Goal: Complete application form

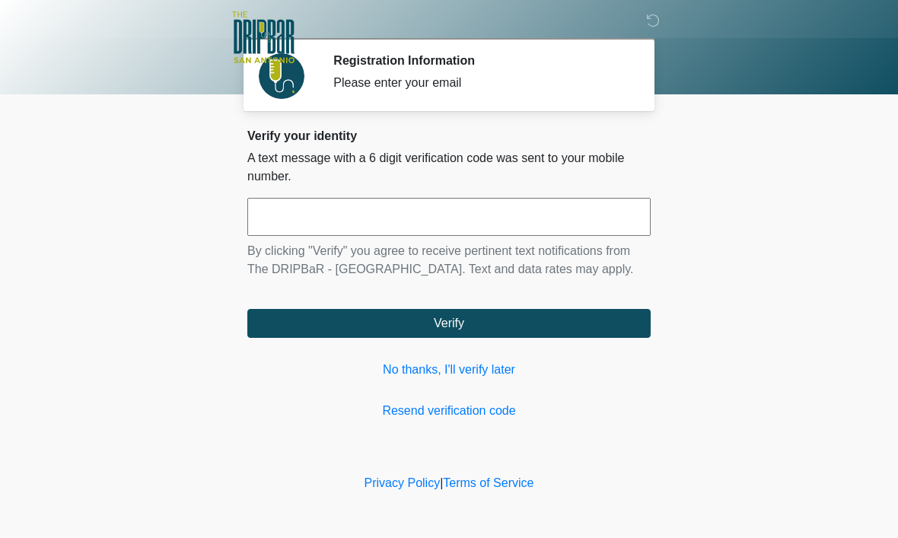
scroll to position [1, 0]
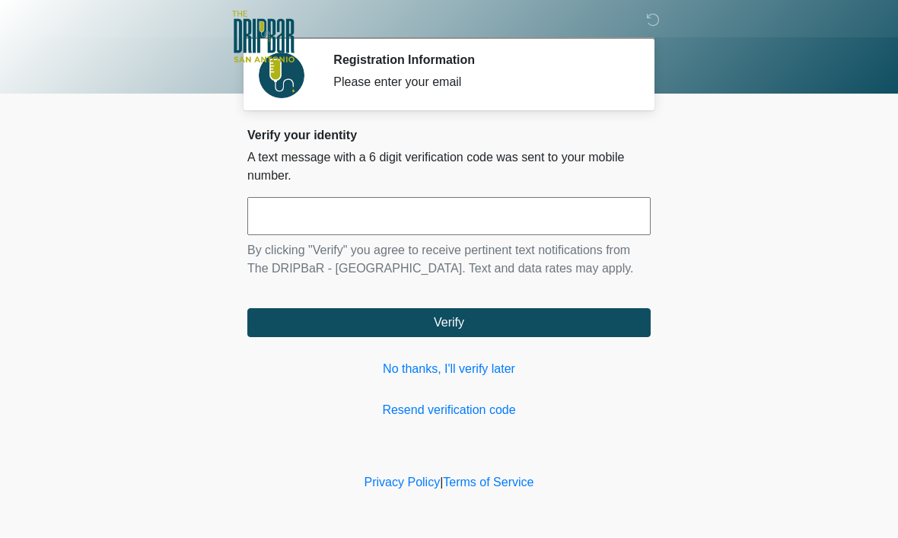
click at [470, 208] on input "text" at bounding box center [448, 217] width 403 height 38
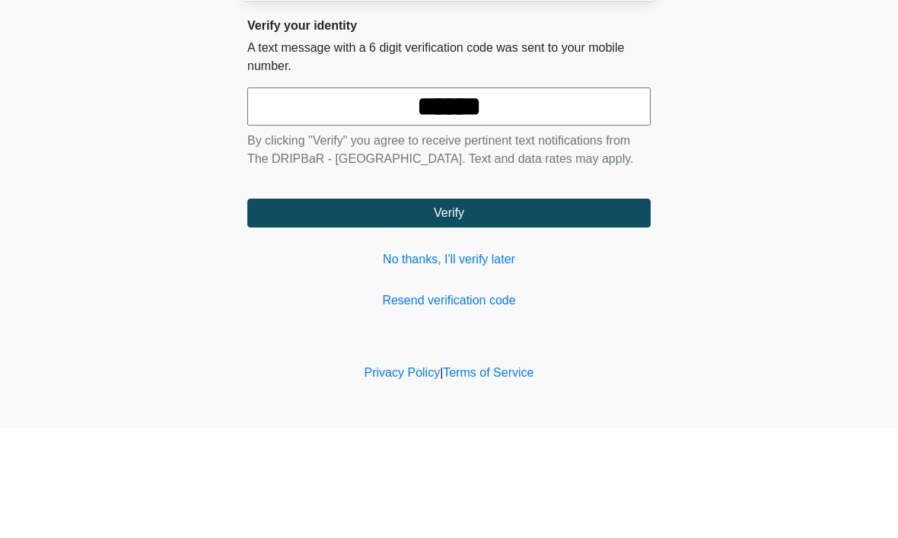
type input "******"
click at [449, 309] on button "Verify" at bounding box center [448, 323] width 403 height 29
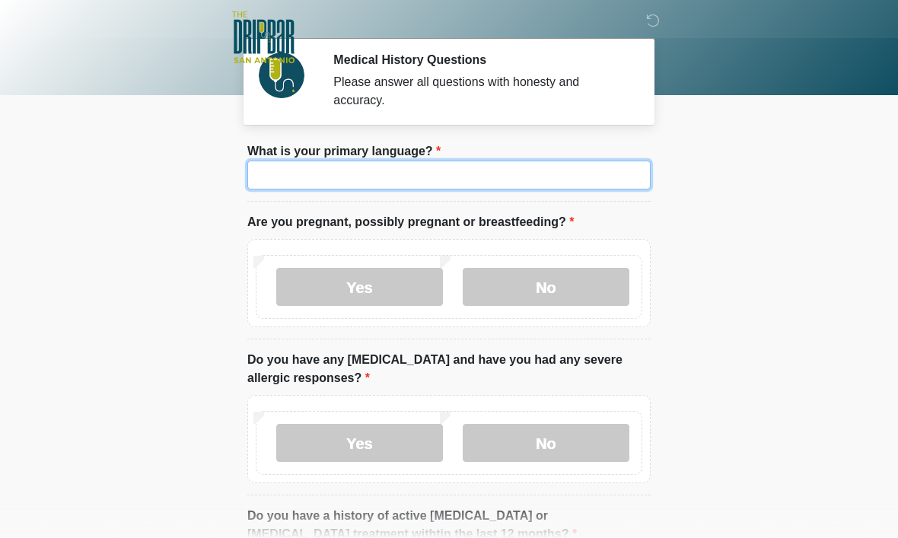
click at [509, 170] on input "What is your primary language?" at bounding box center [448, 175] width 403 height 29
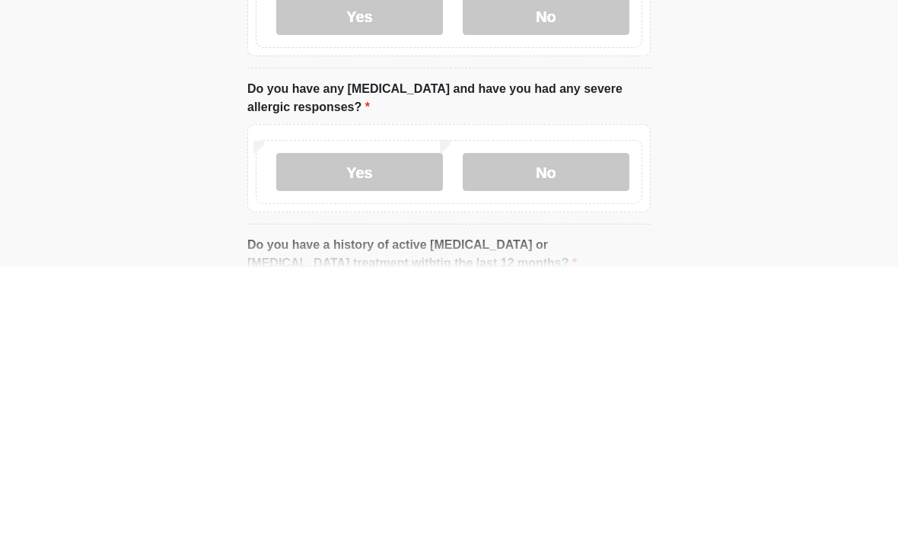
type input "*******"
click at [576, 424] on label "No" at bounding box center [546, 443] width 167 height 38
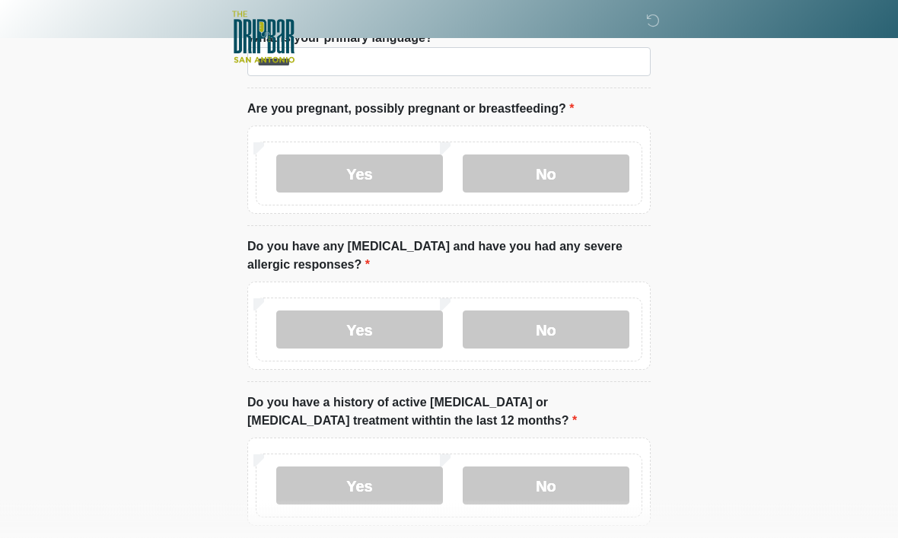
scroll to position [145, 0]
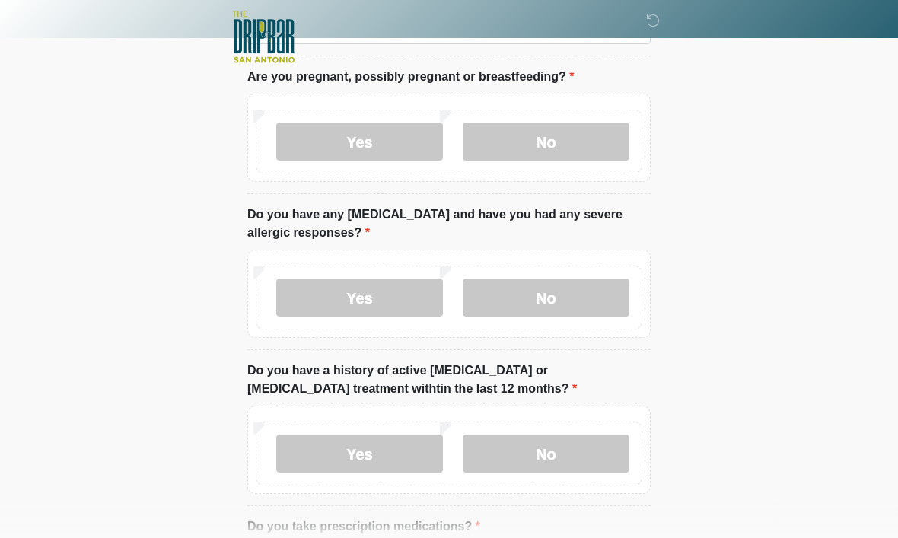
click at [575, 156] on label "No" at bounding box center [546, 142] width 167 height 38
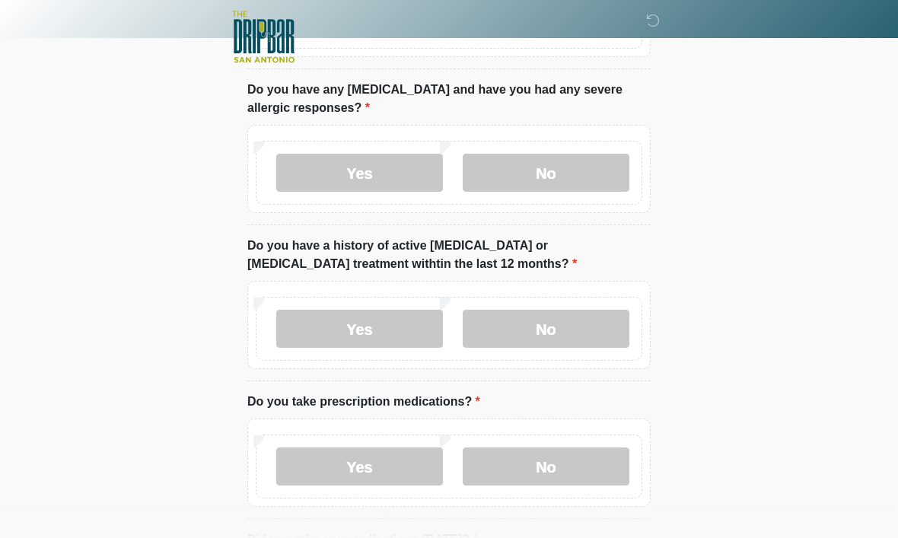
click at [592, 318] on label "No" at bounding box center [546, 330] width 167 height 38
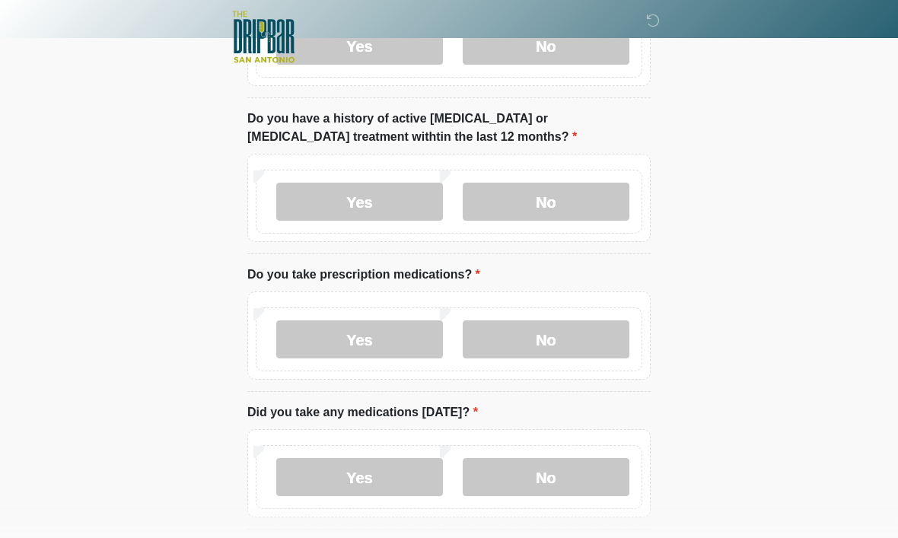
click at [396, 340] on label "Yes" at bounding box center [359, 340] width 167 height 38
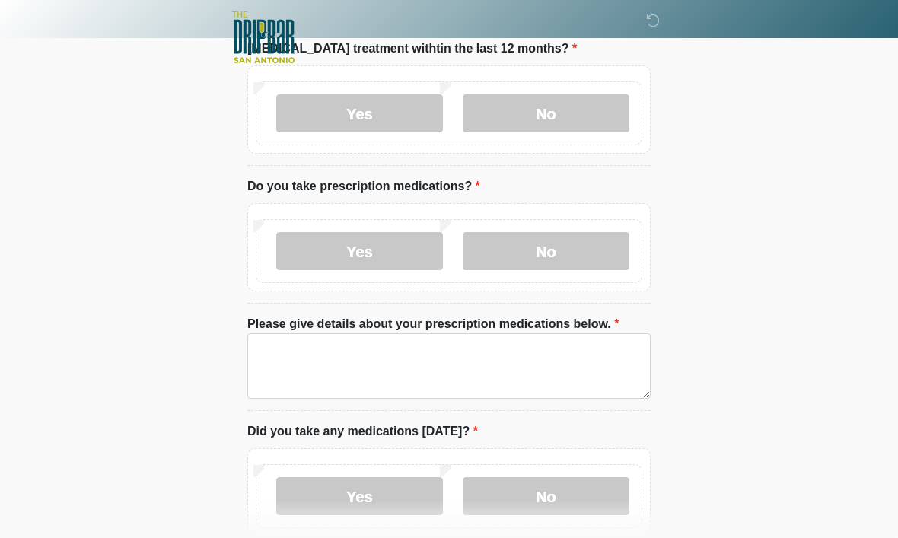
scroll to position [487, 0]
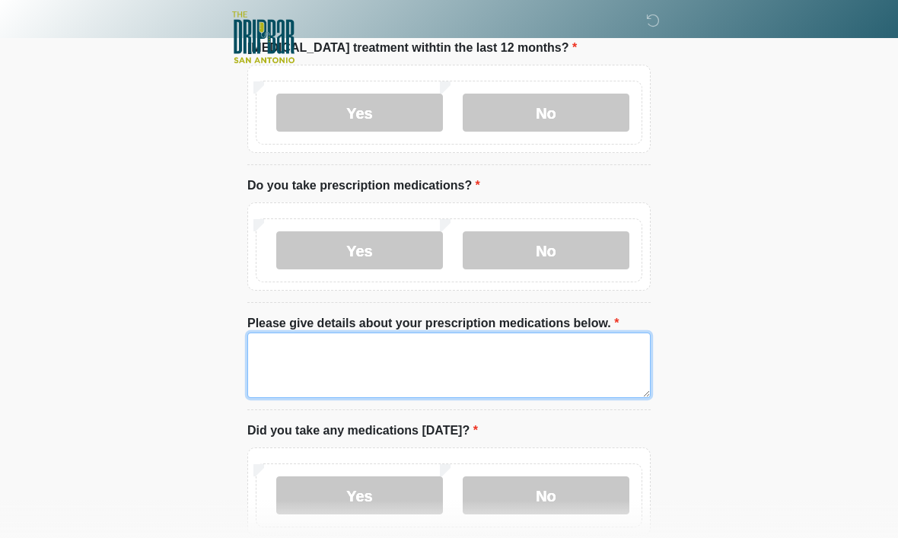
click at [492, 362] on textarea "Please give details about your prescription medications below." at bounding box center [448, 365] width 403 height 65
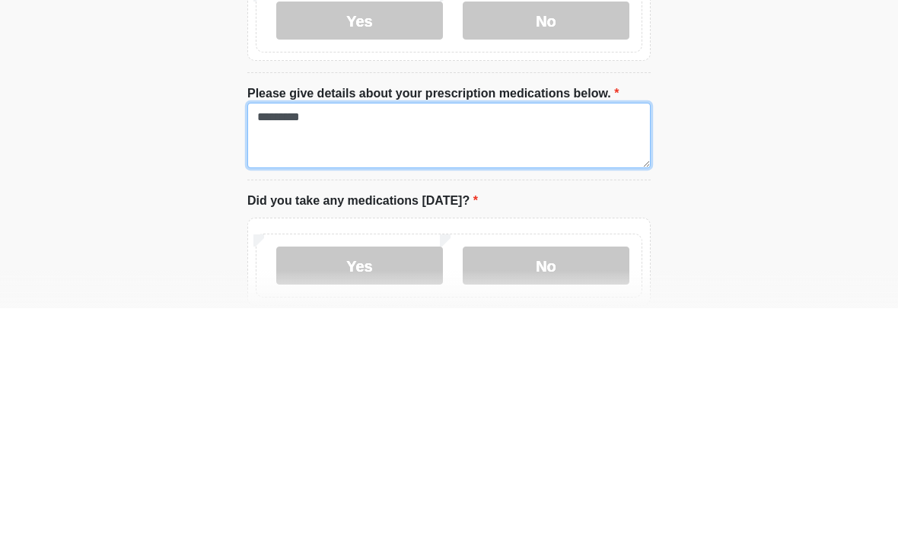
click at [385, 333] on textarea "*********" at bounding box center [448, 365] width 403 height 65
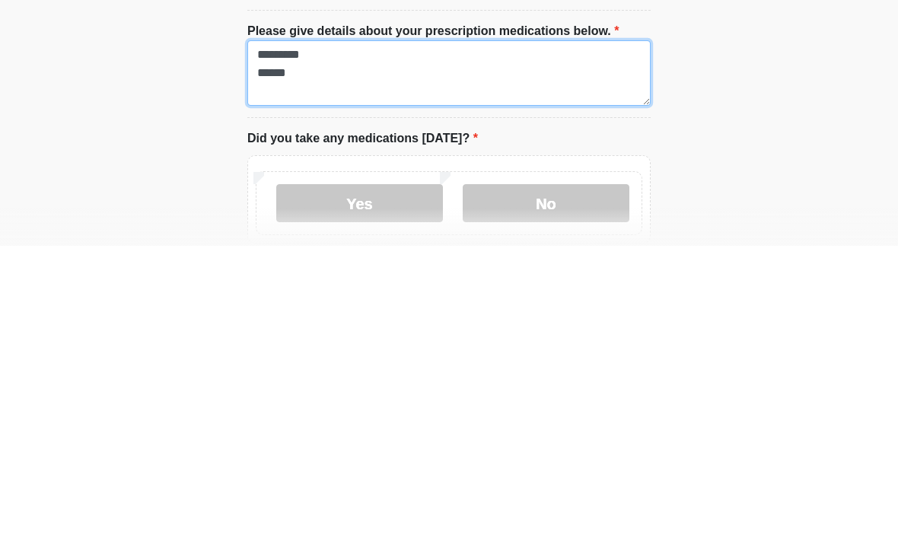
type textarea "********* ******"
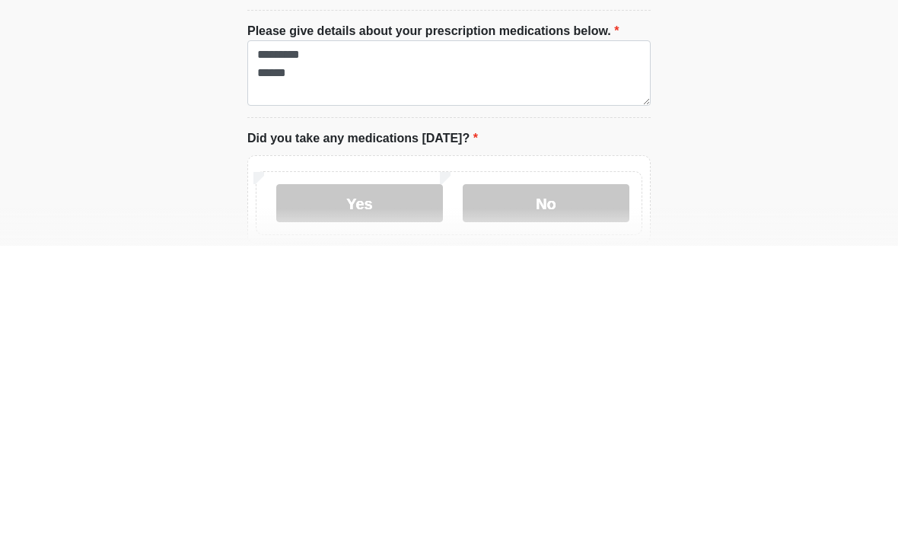
click at [561, 476] on label "No" at bounding box center [546, 495] width 167 height 38
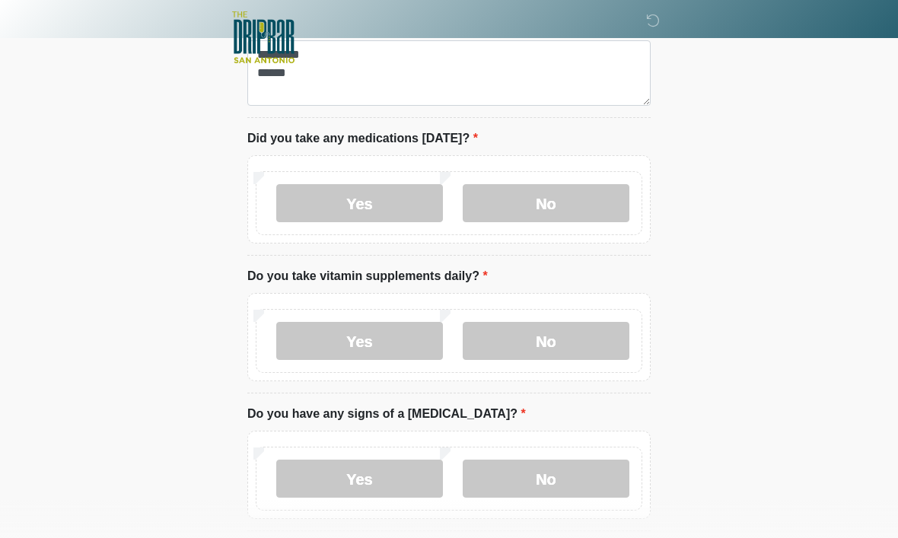
click at [394, 342] on label "Yes" at bounding box center [359, 341] width 167 height 38
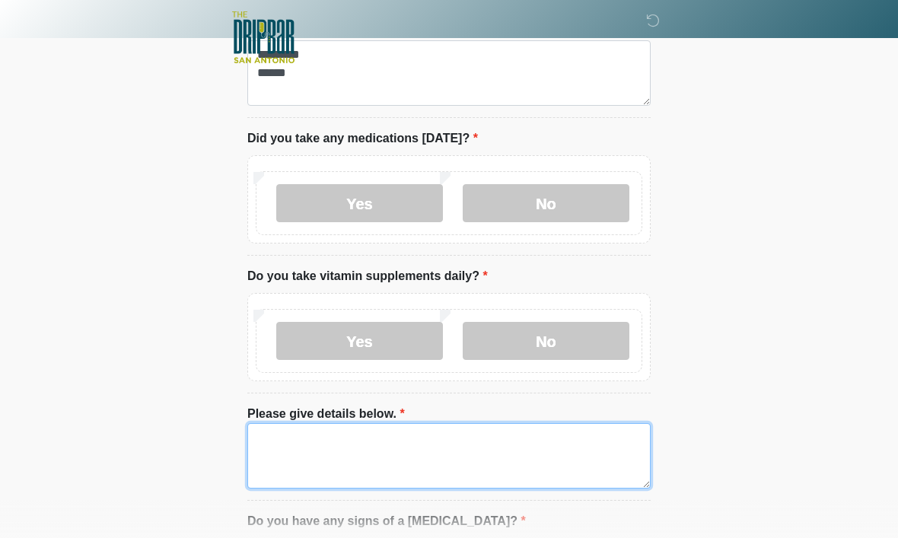
click at [460, 431] on textarea "Please give details below." at bounding box center [448, 455] width 403 height 65
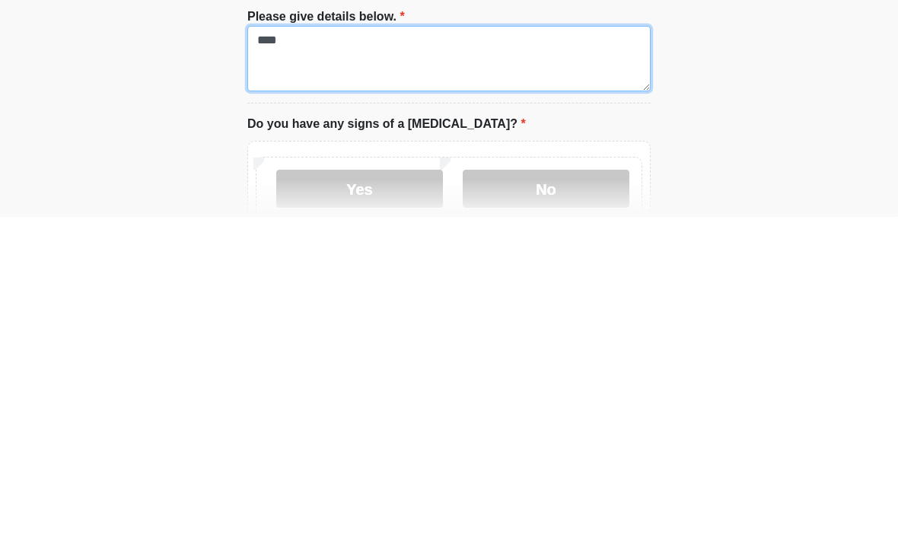
scroll to position [885, 0]
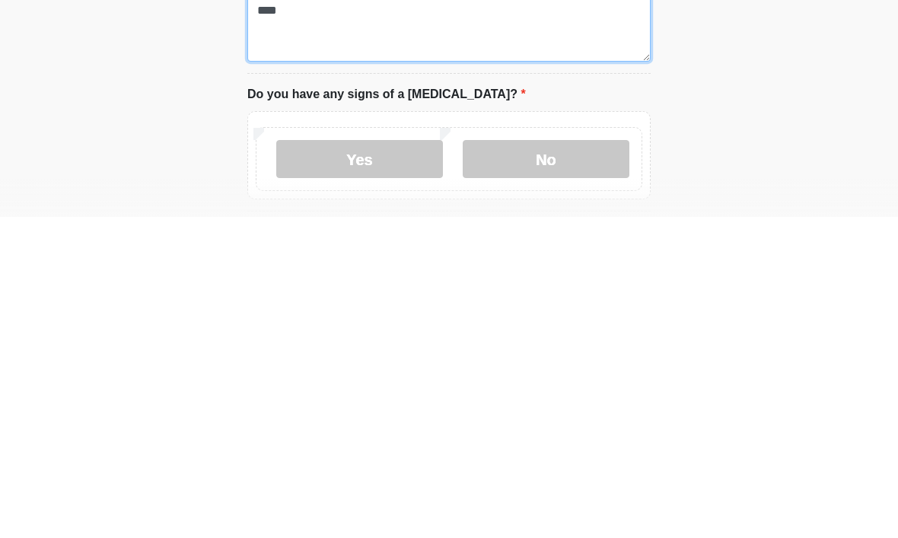
type textarea "***"
click at [573, 461] on label "No" at bounding box center [546, 480] width 167 height 38
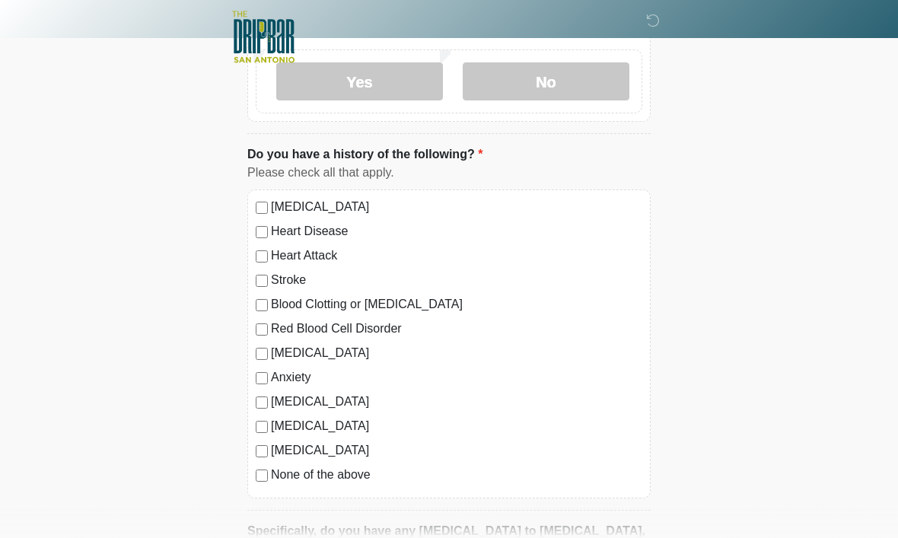
scroll to position [1284, 0]
click at [255, 381] on div "High Blood Pressure Heart Disease Heart Attack Stroke Blood Clotting or Bleedin…" at bounding box center [448, 344] width 403 height 309
click at [290, 374] on label "Anxiety" at bounding box center [456, 377] width 371 height 18
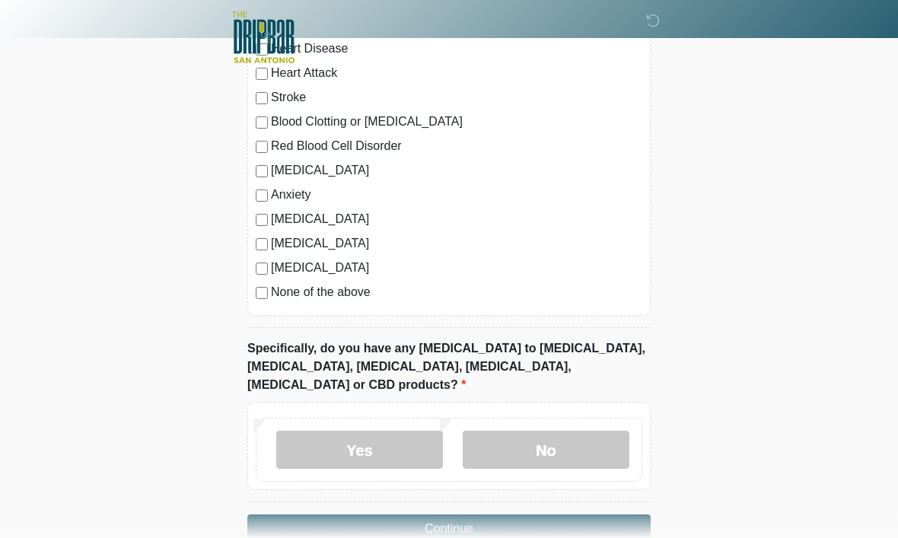
scroll to position [1467, 0]
click at [553, 430] on label "No" at bounding box center [546, 449] width 167 height 38
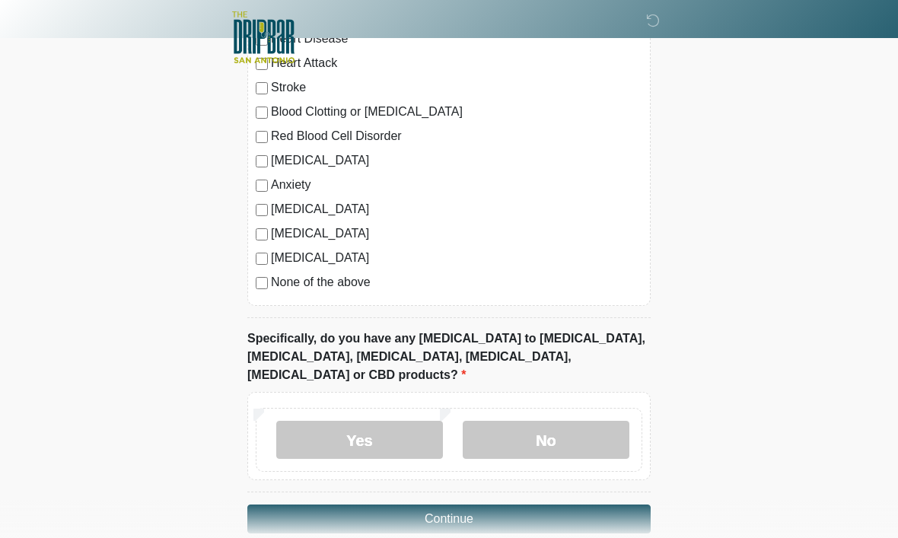
scroll to position [1480, 0]
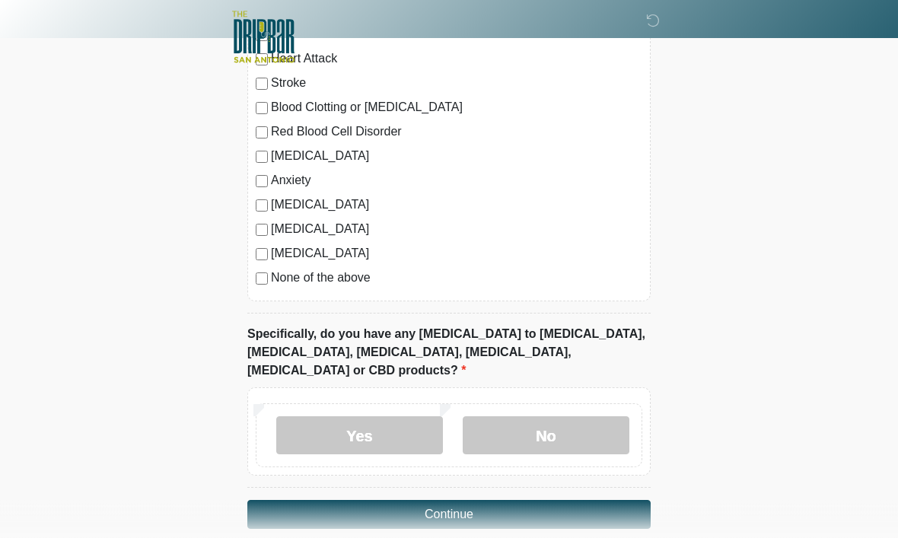
click at [531, 501] on button "Continue" at bounding box center [448, 515] width 403 height 29
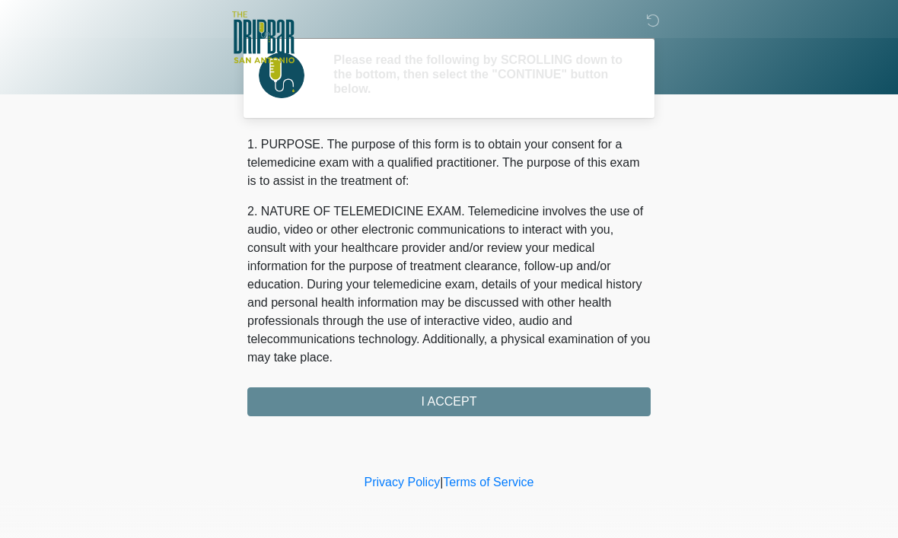
scroll to position [0, 0]
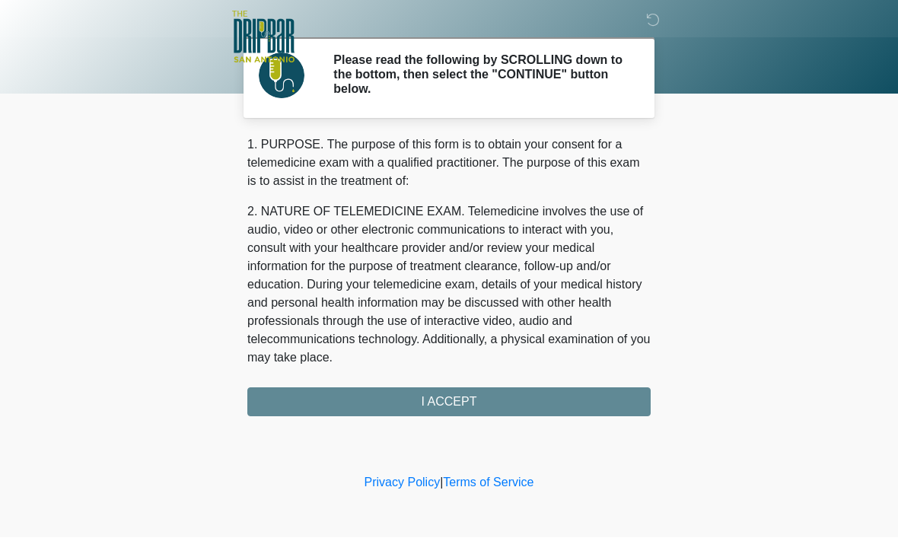
click at [535, 391] on div "1. PURPOSE. The purpose of this form is to obtain your consent for a telemedici…" at bounding box center [448, 276] width 403 height 281
click at [524, 405] on div "1. PURPOSE. The purpose of this form is to obtain your consent for a telemedici…" at bounding box center [448, 276] width 403 height 281
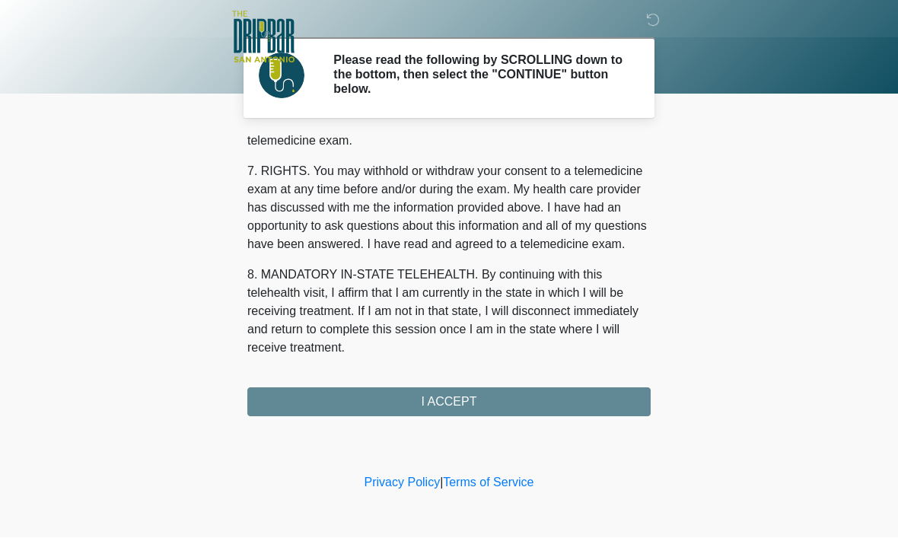
scroll to position [686, 0]
click at [497, 394] on button "I ACCEPT" at bounding box center [448, 402] width 403 height 29
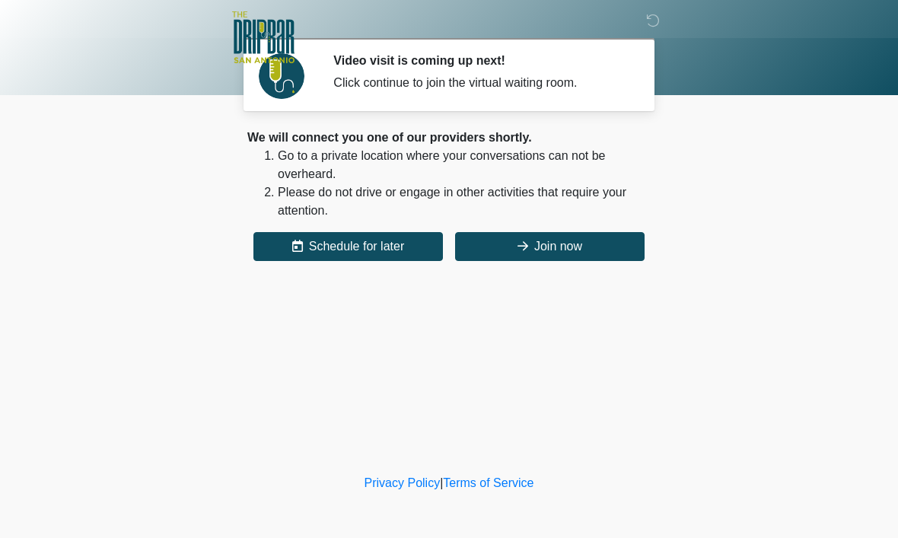
click at [597, 241] on button "Join now" at bounding box center [550, 246] width 190 height 29
